Goal: Navigation & Orientation: Find specific page/section

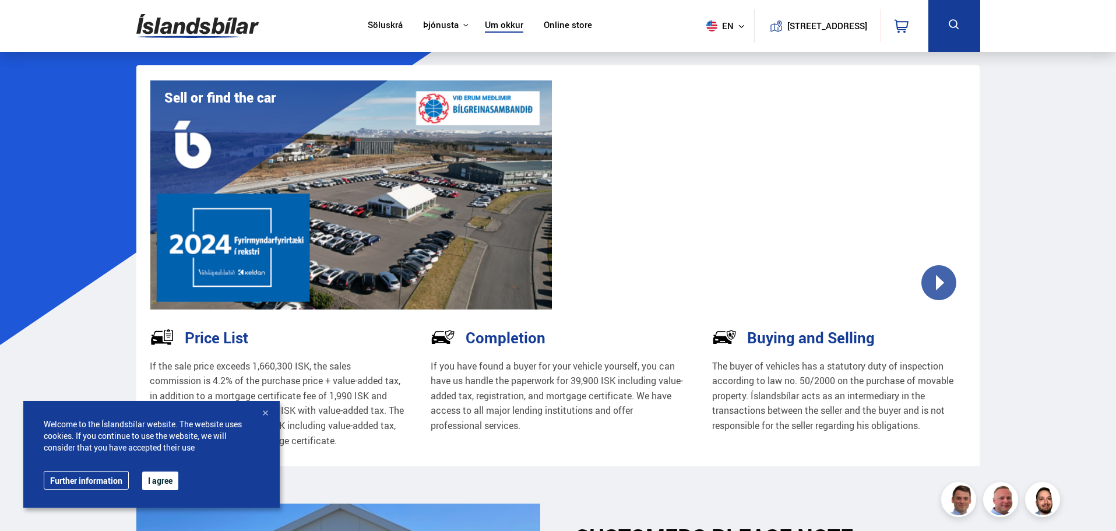
click at [188, 27] on img at bounding box center [197, 26] width 122 height 38
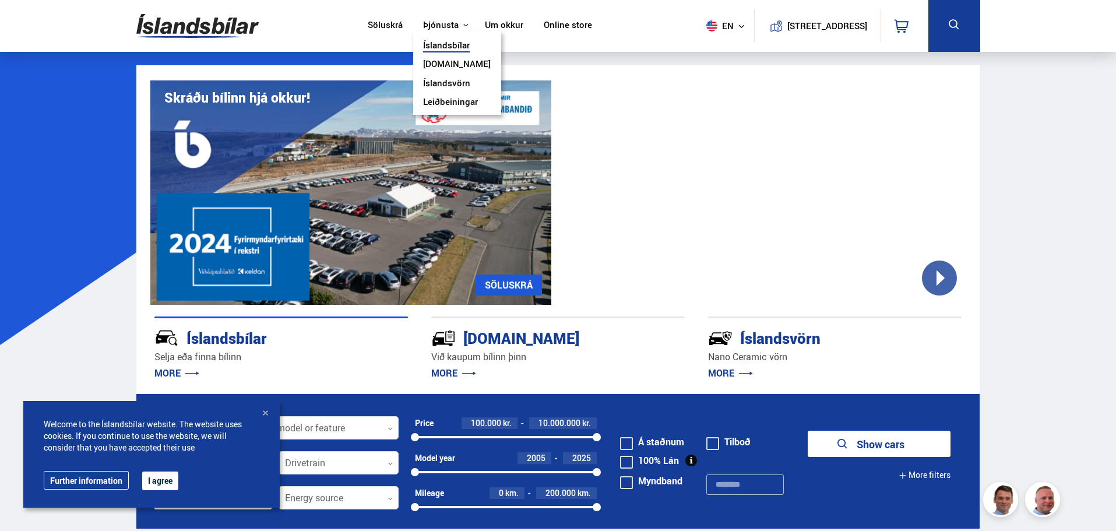
drag, startPoint x: 392, startPoint y: 27, endPoint x: 408, endPoint y: 27, distance: 15.7
click at [392, 27] on link "Söluskrá" at bounding box center [385, 26] width 35 height 12
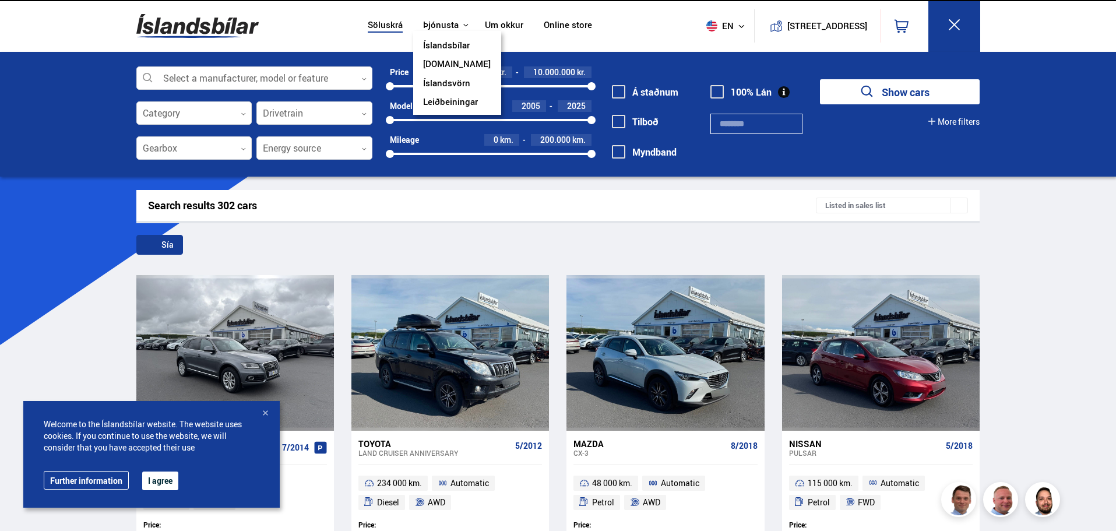
click at [433, 27] on button "Þjónusta" at bounding box center [441, 25] width 36 height 11
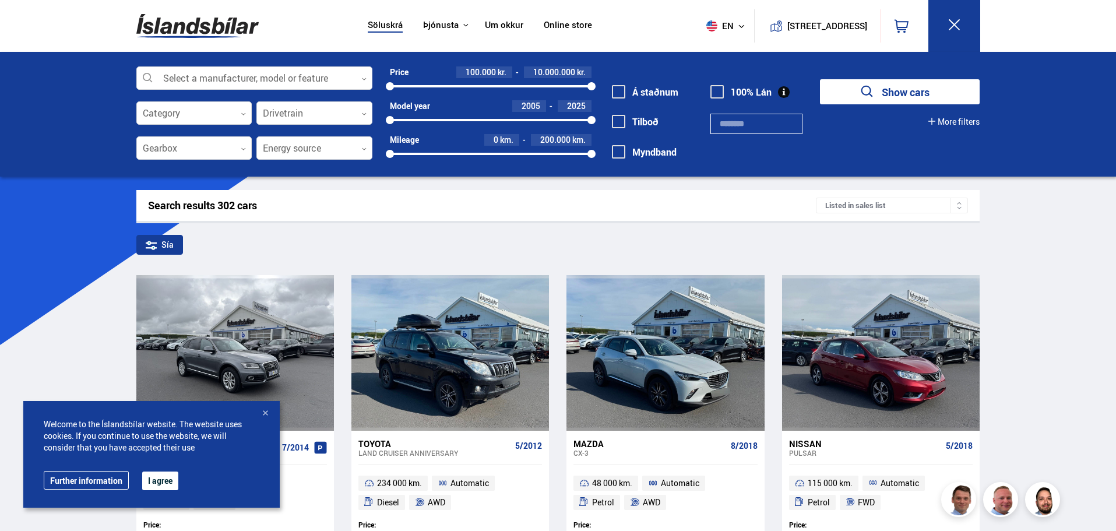
click at [488, 26] on link "Um okkur" at bounding box center [504, 26] width 38 height 12
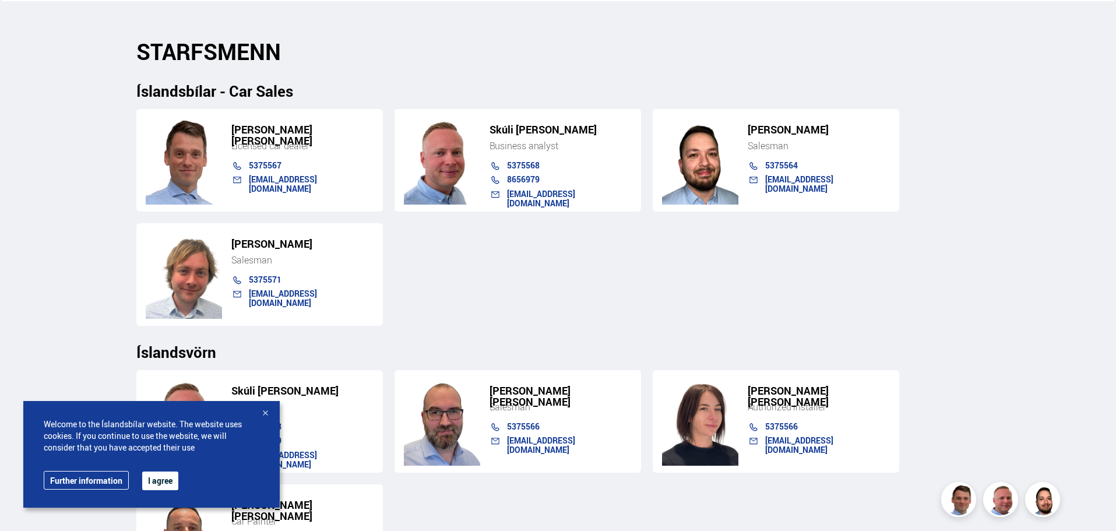
scroll to position [1107, 0]
